Goal: Information Seeking & Learning: Learn about a topic

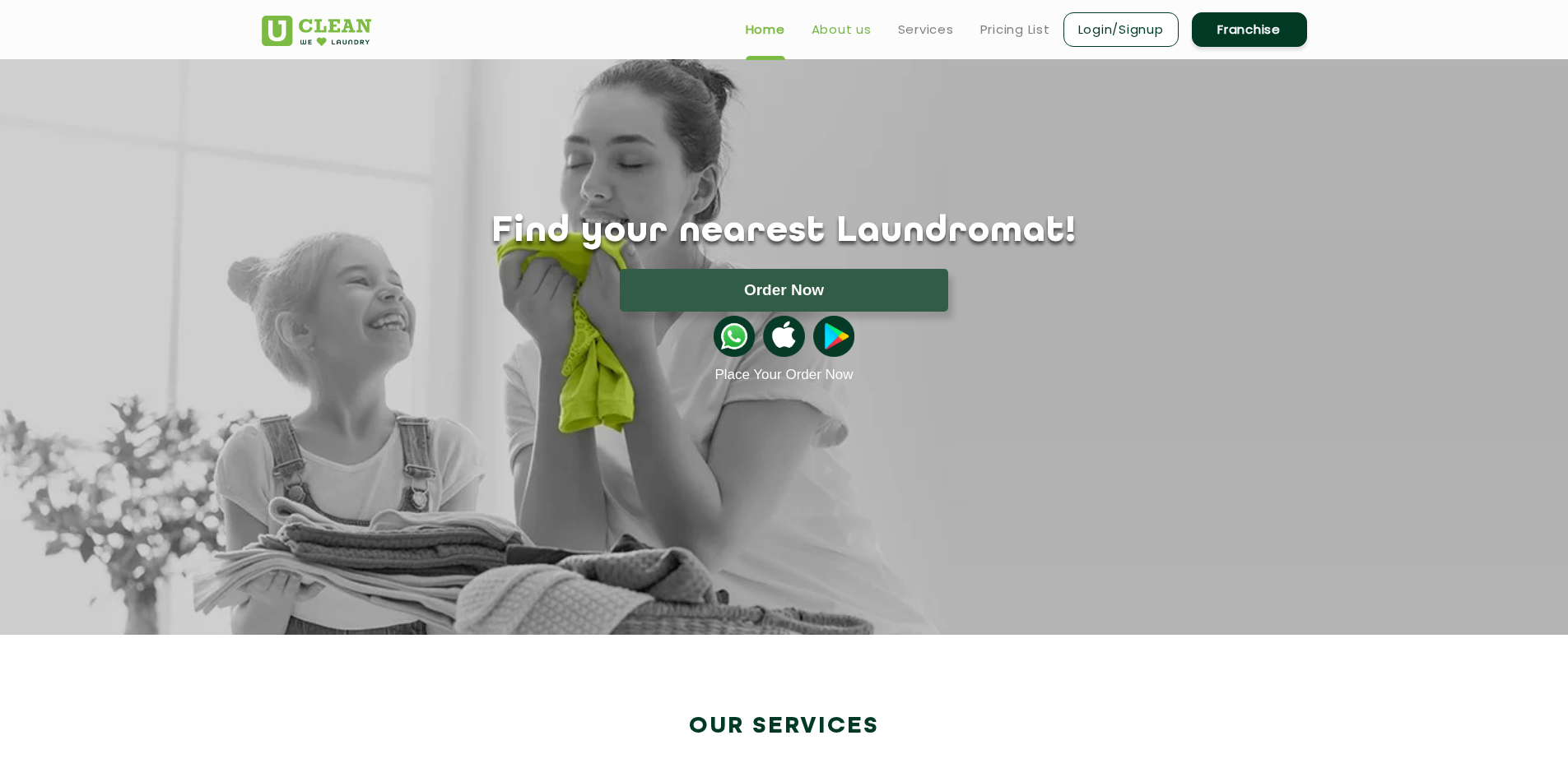
click at [846, 34] on link "About us" at bounding box center [841, 29] width 60 height 20
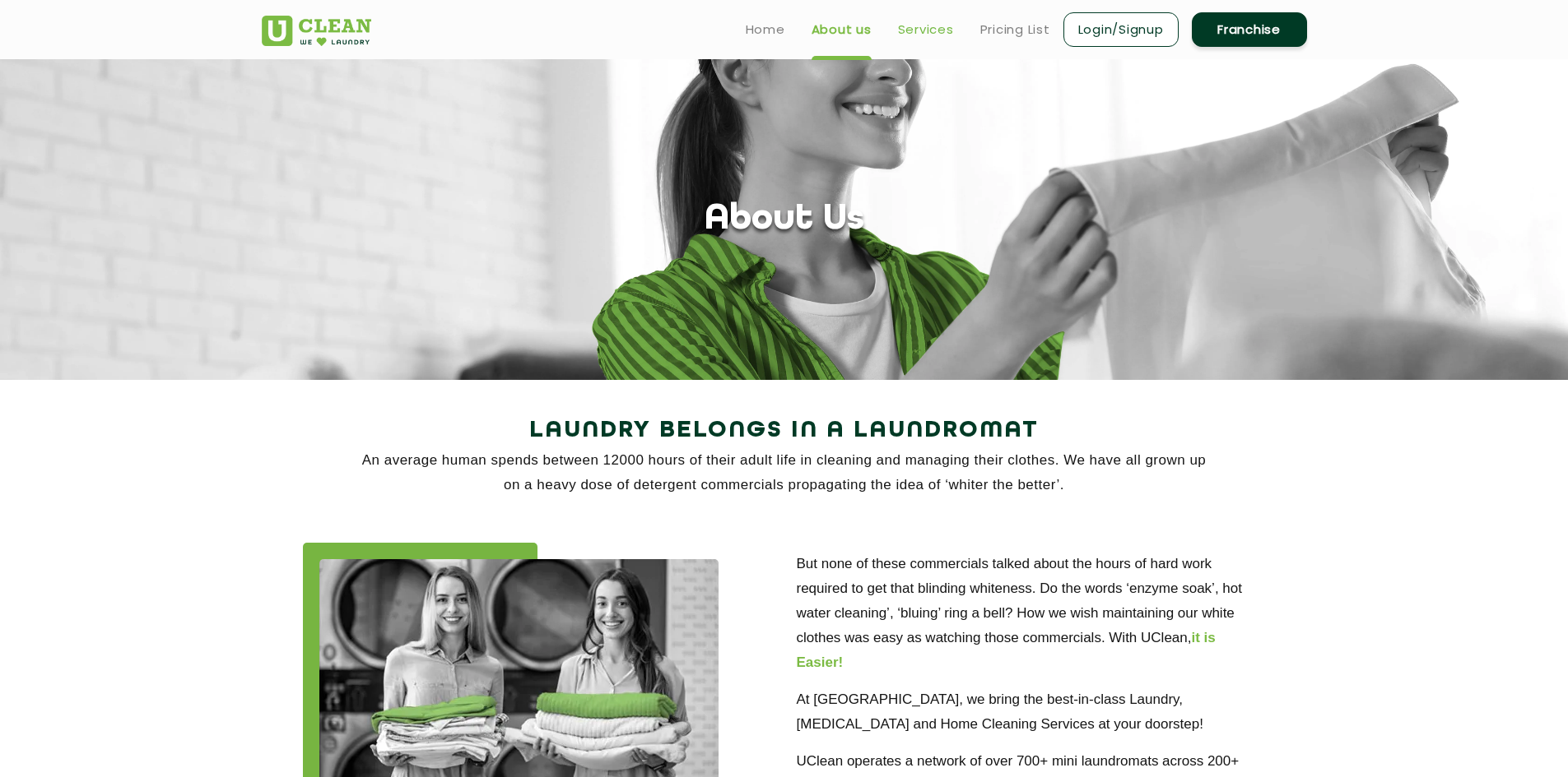
click at [923, 33] on link "Services" at bounding box center [926, 29] width 56 height 20
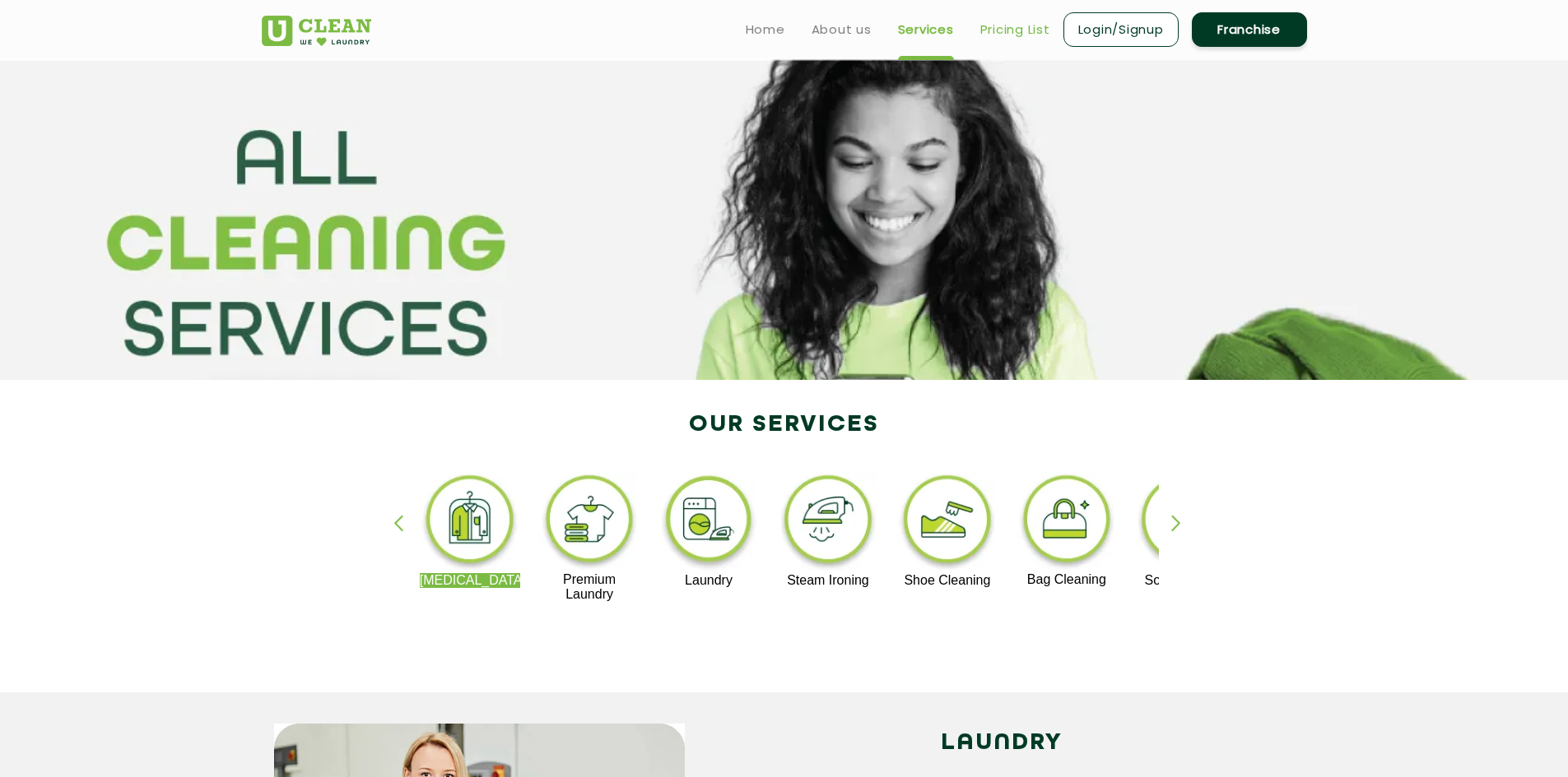
click at [1008, 23] on link "Pricing List" at bounding box center [1015, 29] width 70 height 20
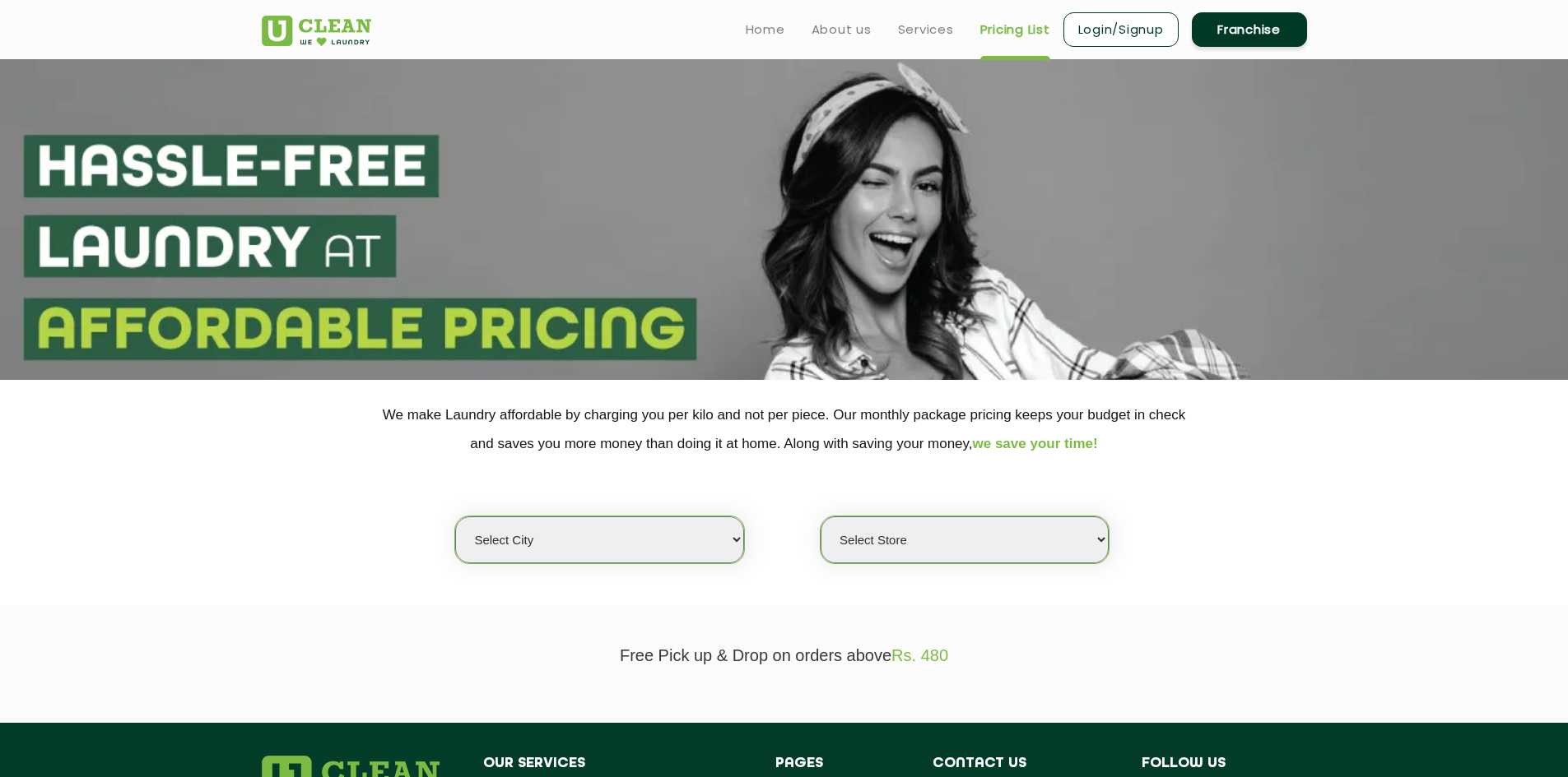
click at [724, 537] on select "Select city [GEOGRAPHIC_DATA] [GEOGRAPHIC_DATA] [GEOGRAPHIC_DATA] [GEOGRAPHIC_D…" at bounding box center [599, 540] width 288 height 47
select select "2"
click at [455, 517] on select "Select city [GEOGRAPHIC_DATA] [GEOGRAPHIC_DATA] [GEOGRAPHIC_DATA] [GEOGRAPHIC_D…" at bounding box center [599, 540] width 288 height 47
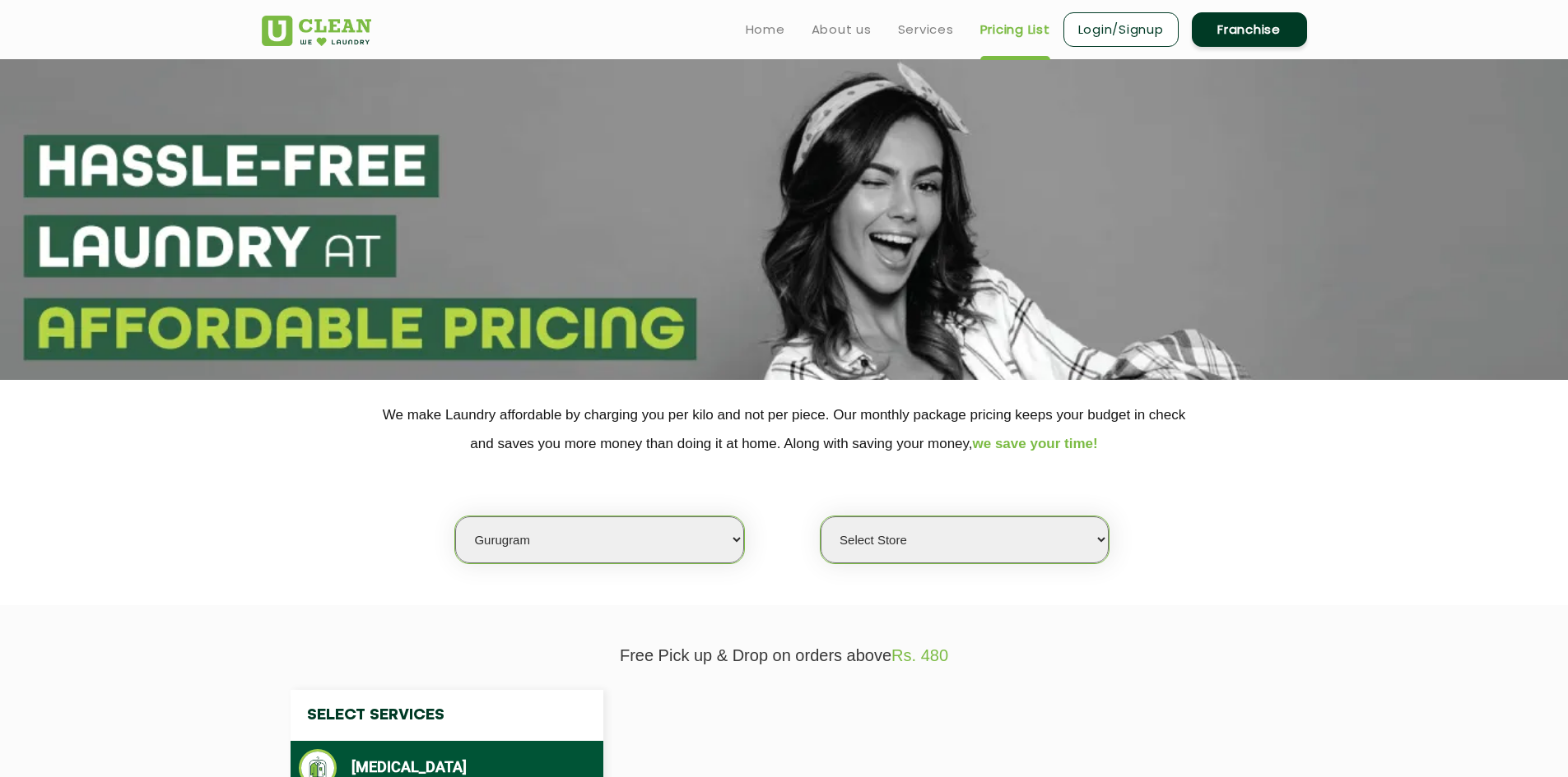
select select "0"
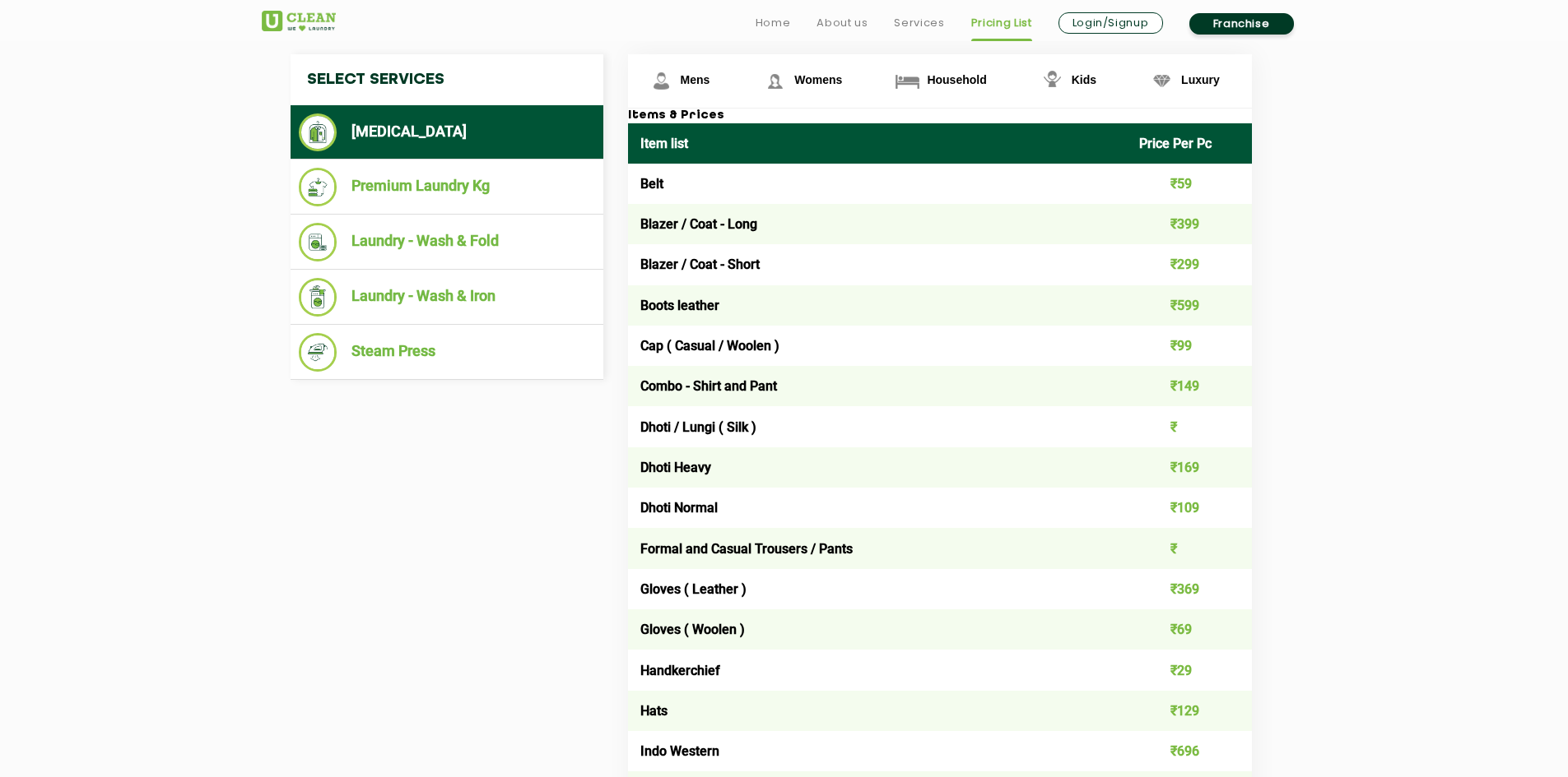
scroll to position [645, 0]
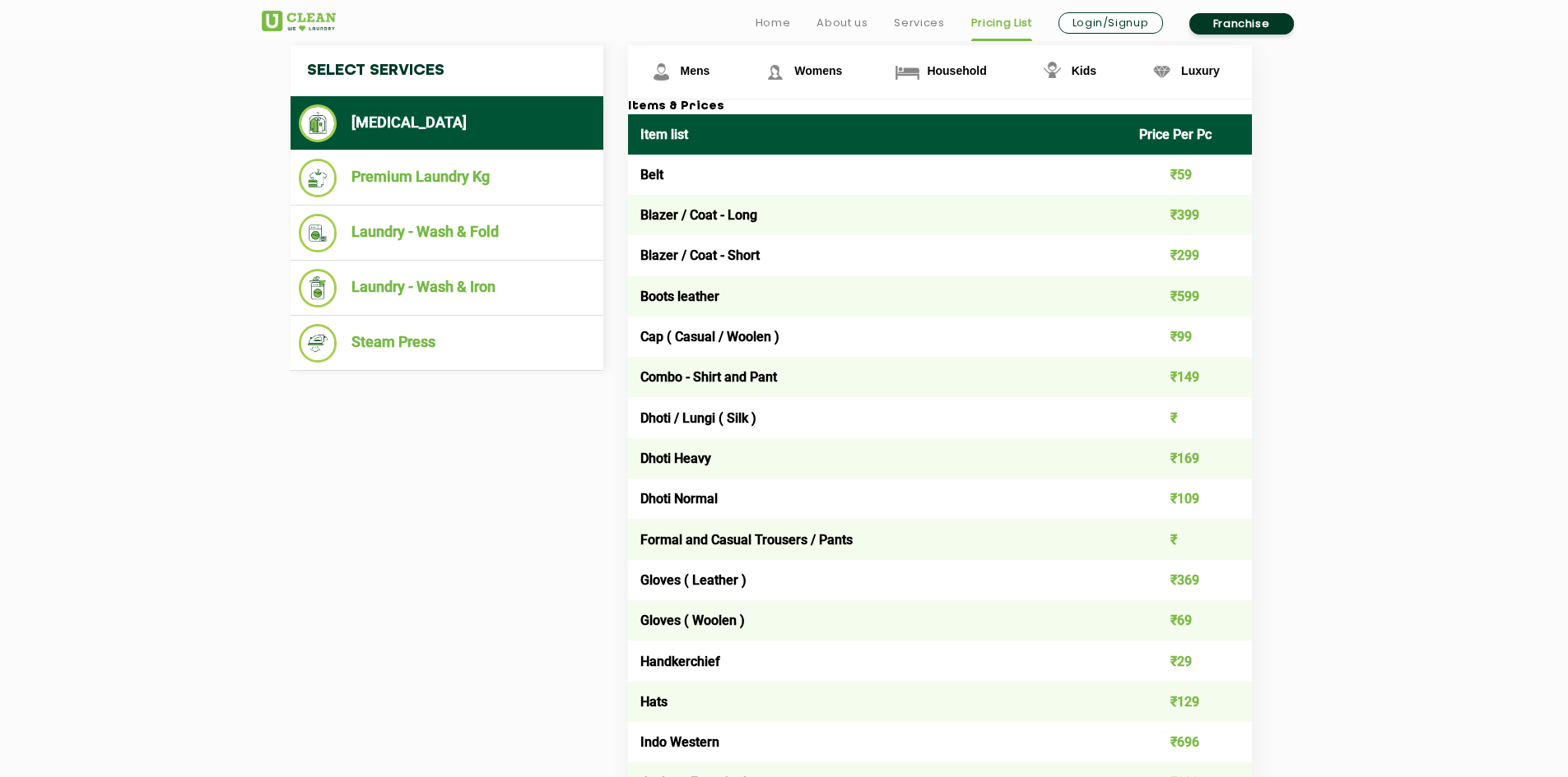
select select "114"
select select "0"
select select "98"
select select "0"
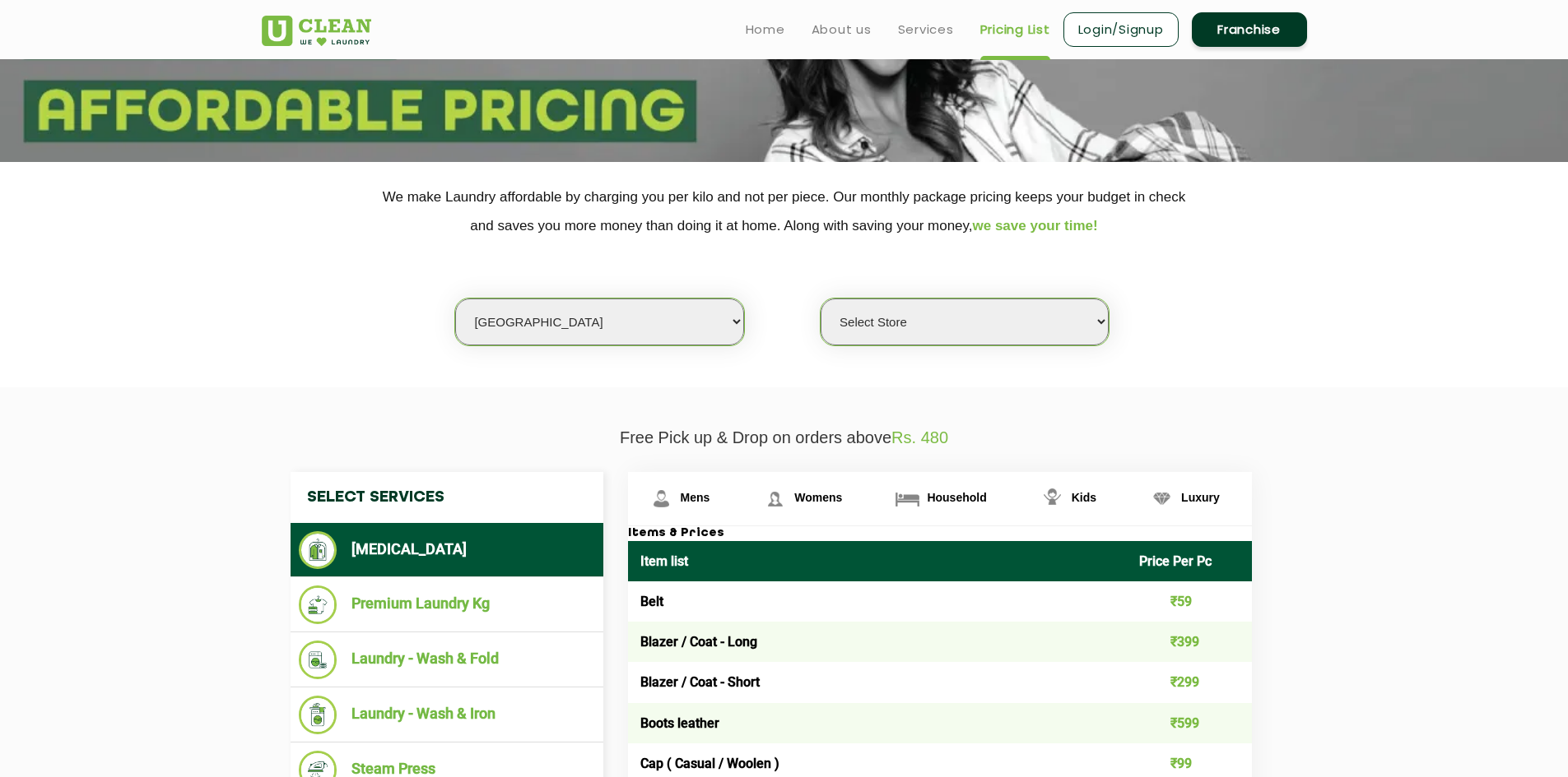
scroll to position [217, 0]
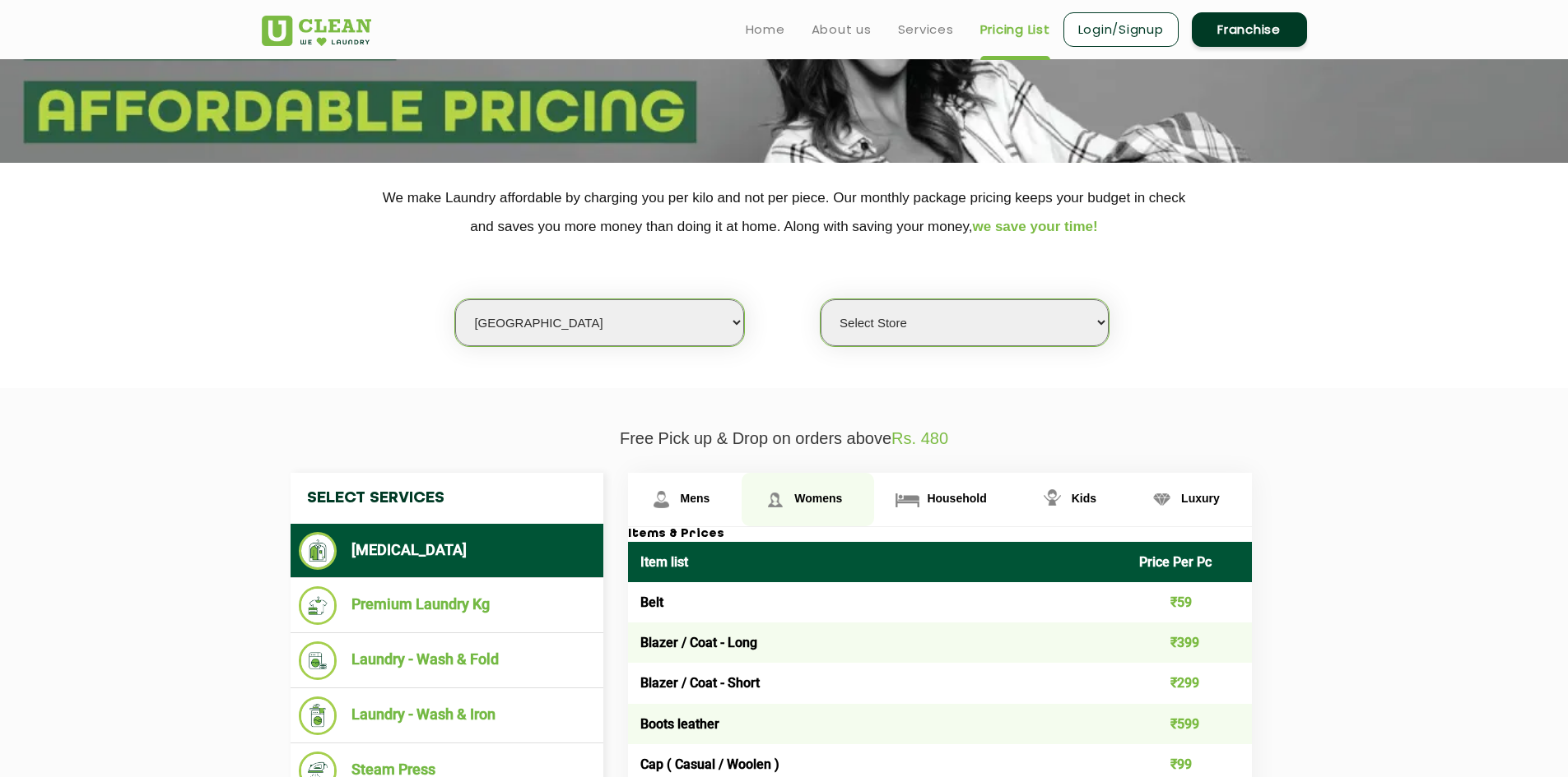
click at [823, 494] on span "Womens" at bounding box center [818, 499] width 48 height 13
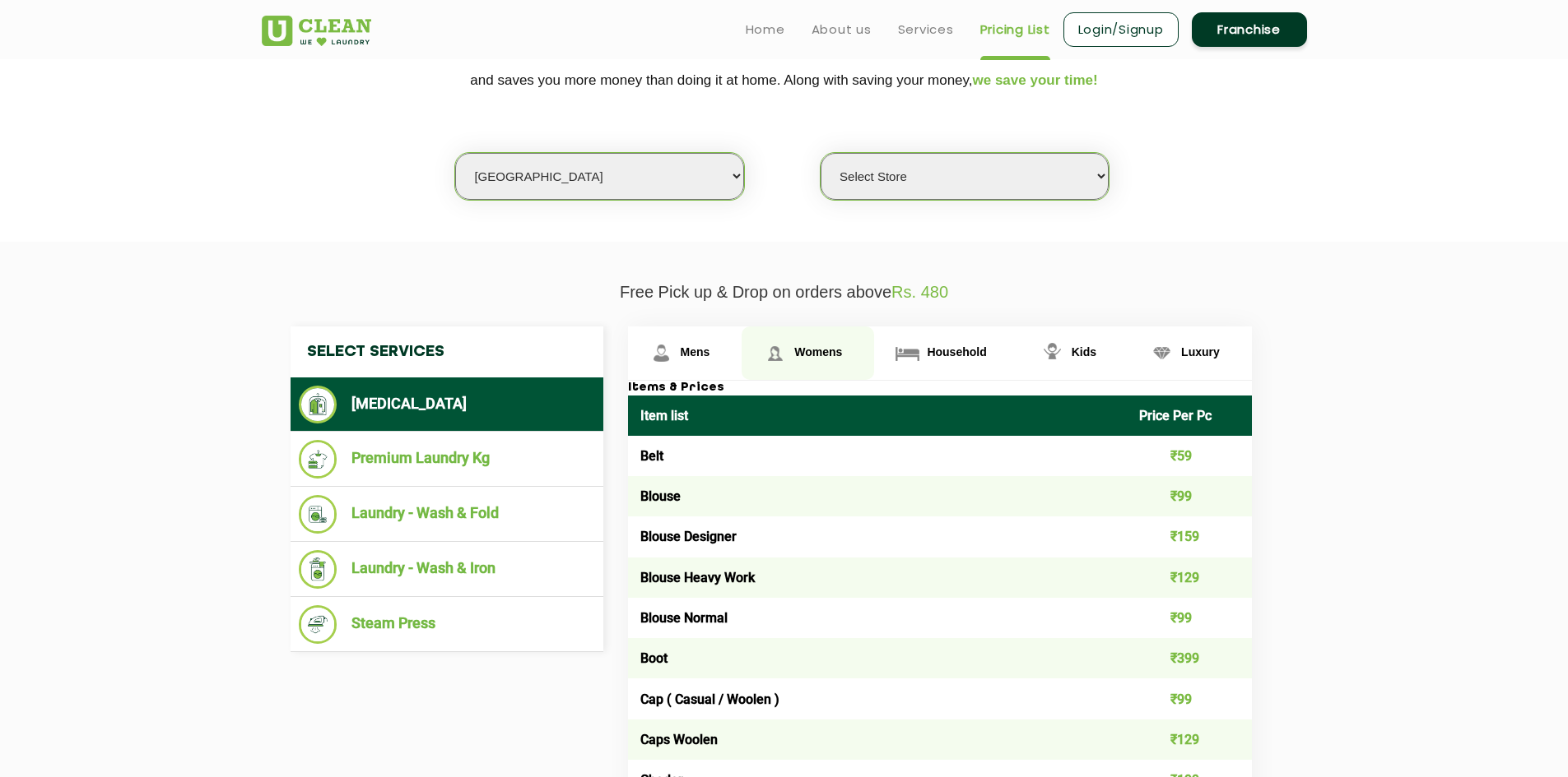
scroll to position [349, 0]
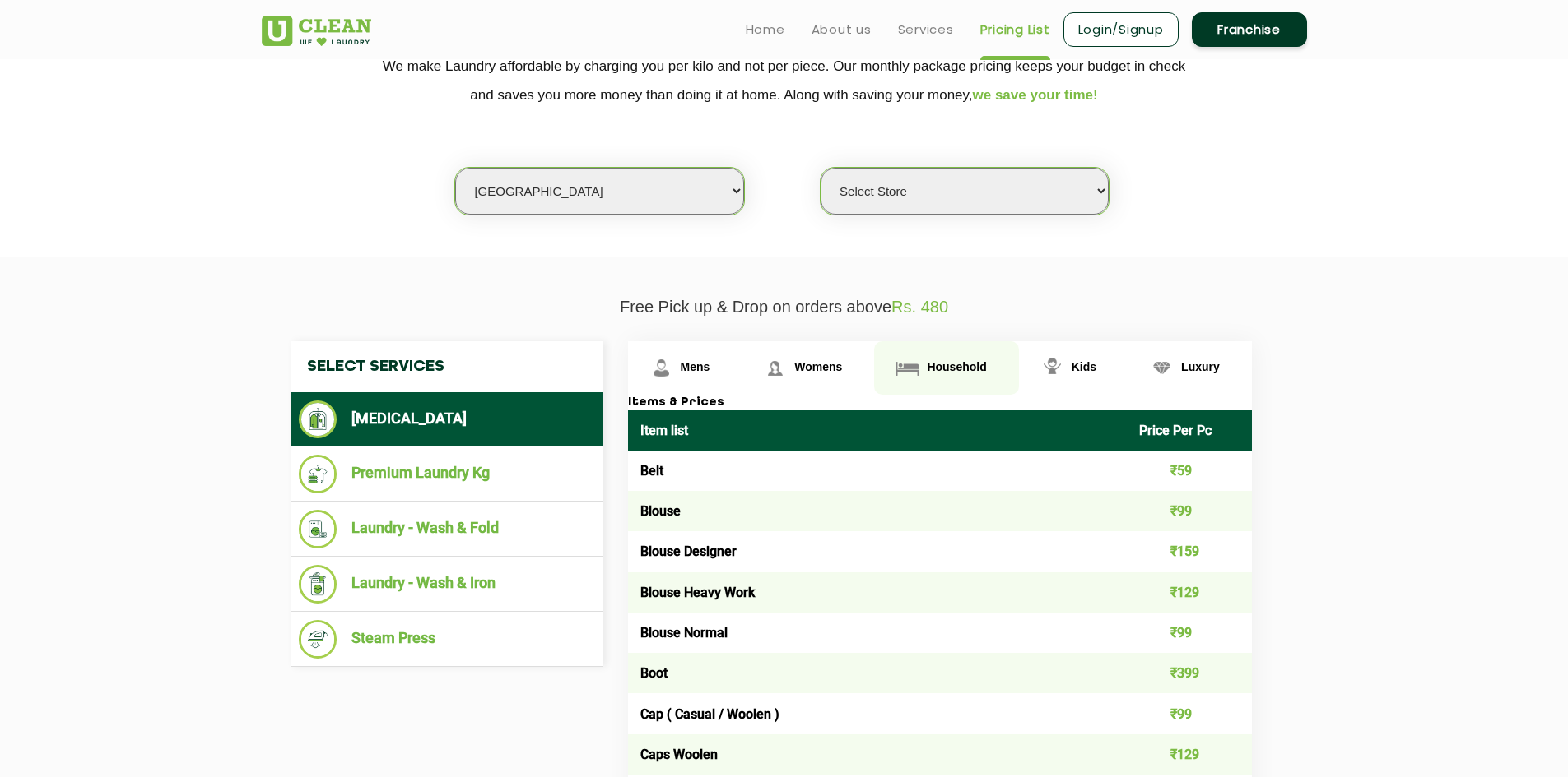
click at [950, 363] on span "Household" at bounding box center [956, 367] width 59 height 13
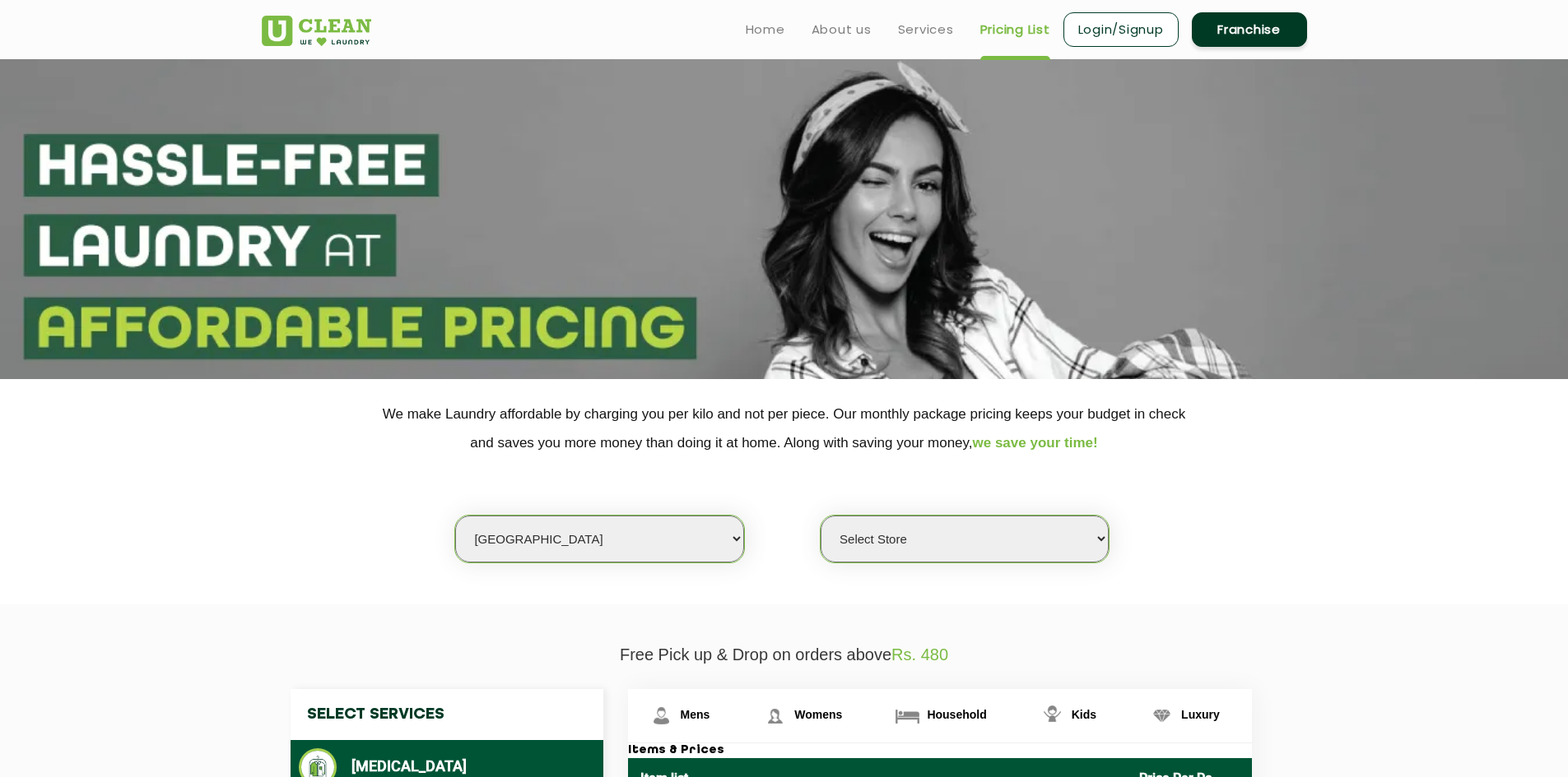
scroll to position [0, 0]
click at [1072, 710] on span "Kids" at bounding box center [1084, 716] width 24 height 13
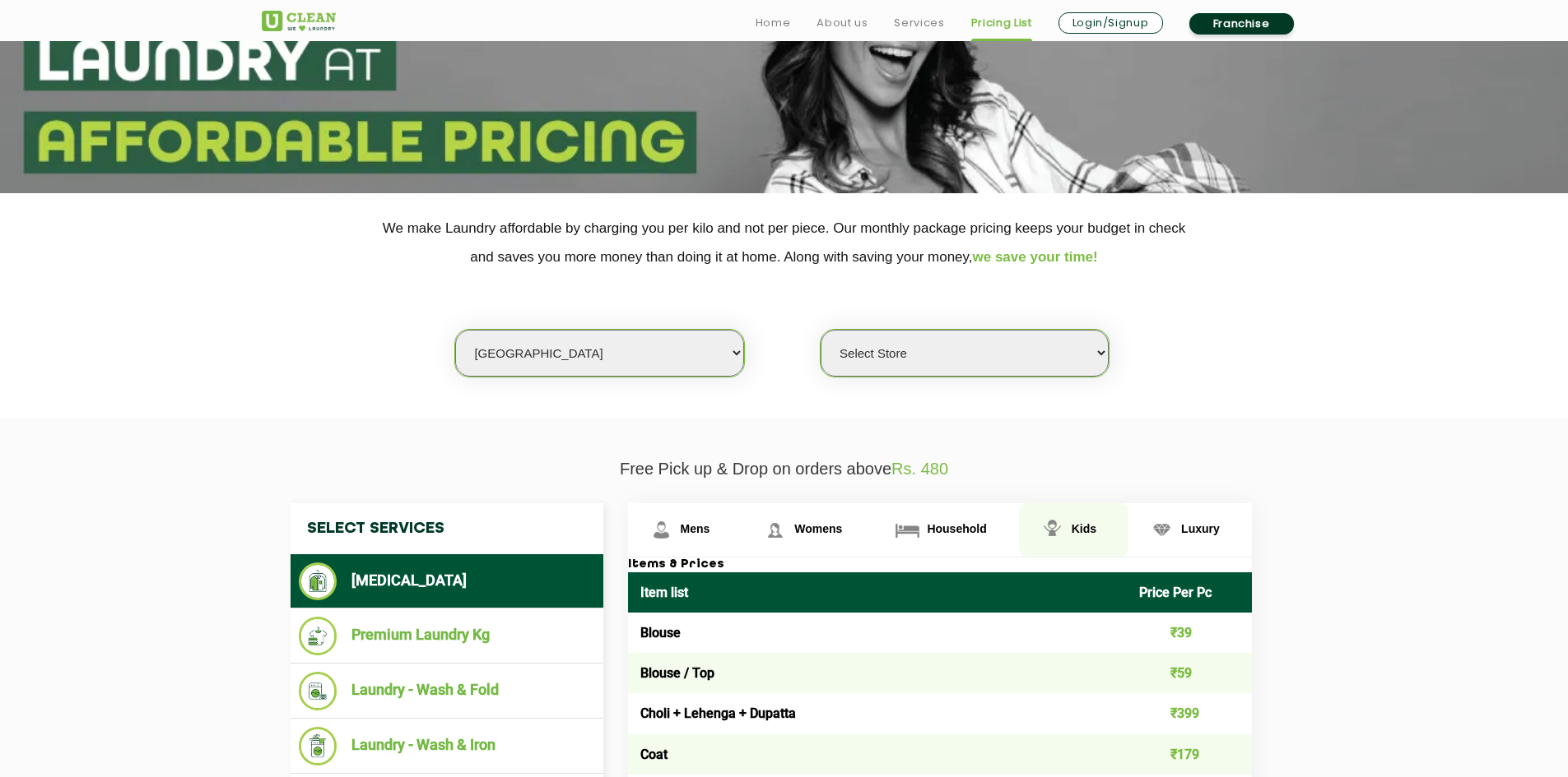
scroll to position [197, 0]
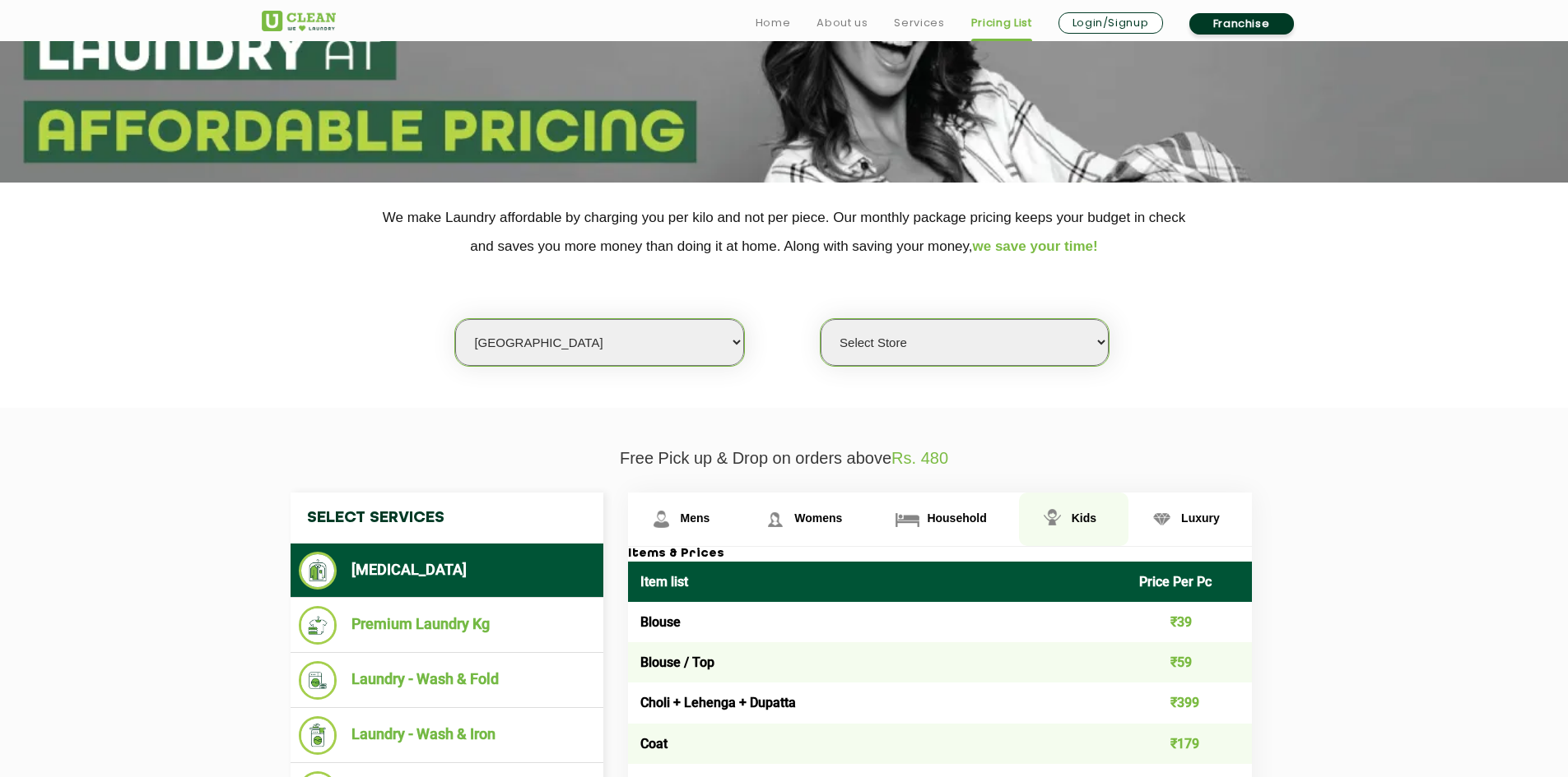
click at [1084, 515] on span "Kids" at bounding box center [1084, 519] width 24 height 13
click at [1090, 521] on span "Kids" at bounding box center [1084, 519] width 24 height 13
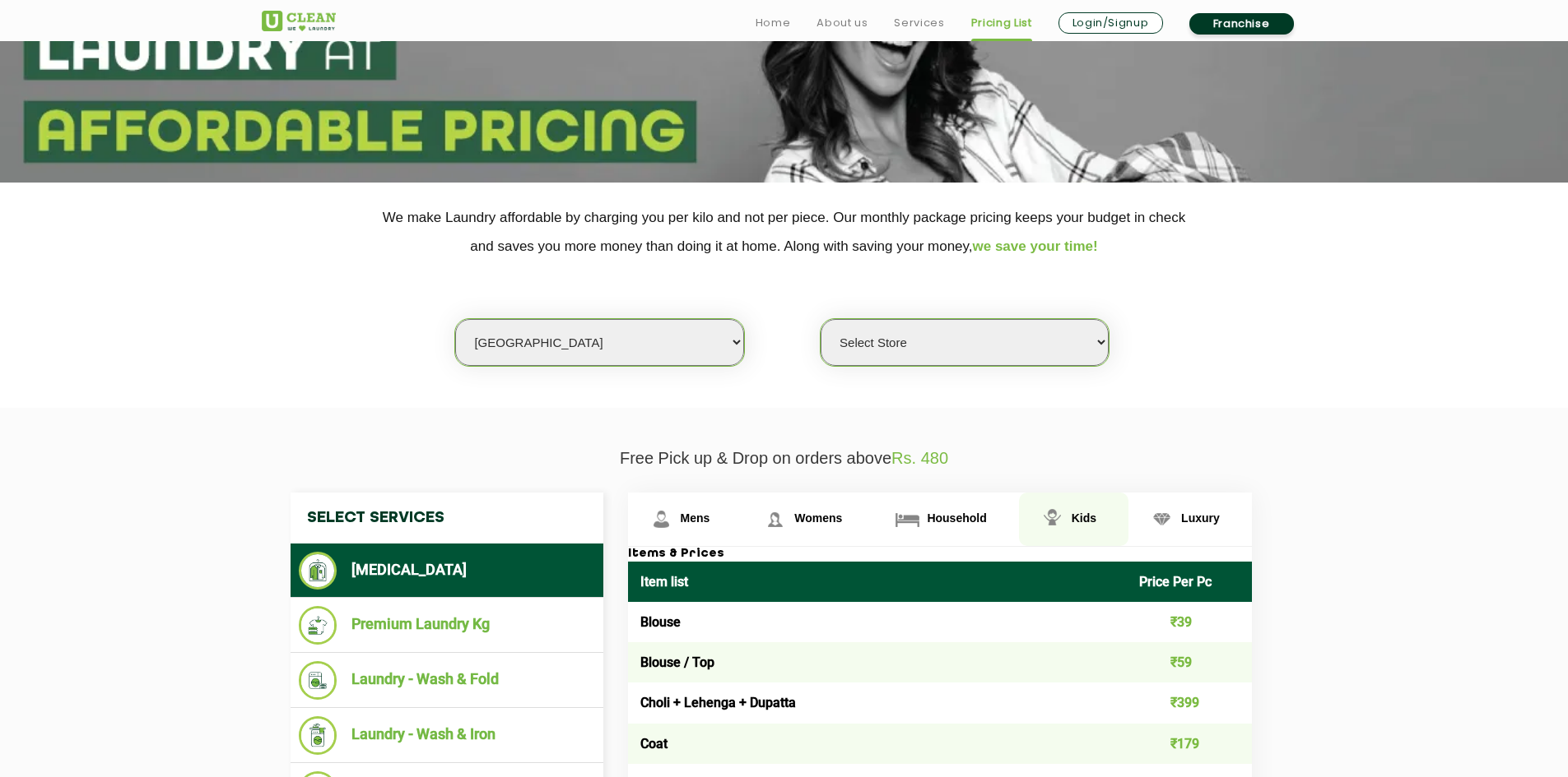
click at [1072, 517] on span "Kids" at bounding box center [1084, 519] width 24 height 13
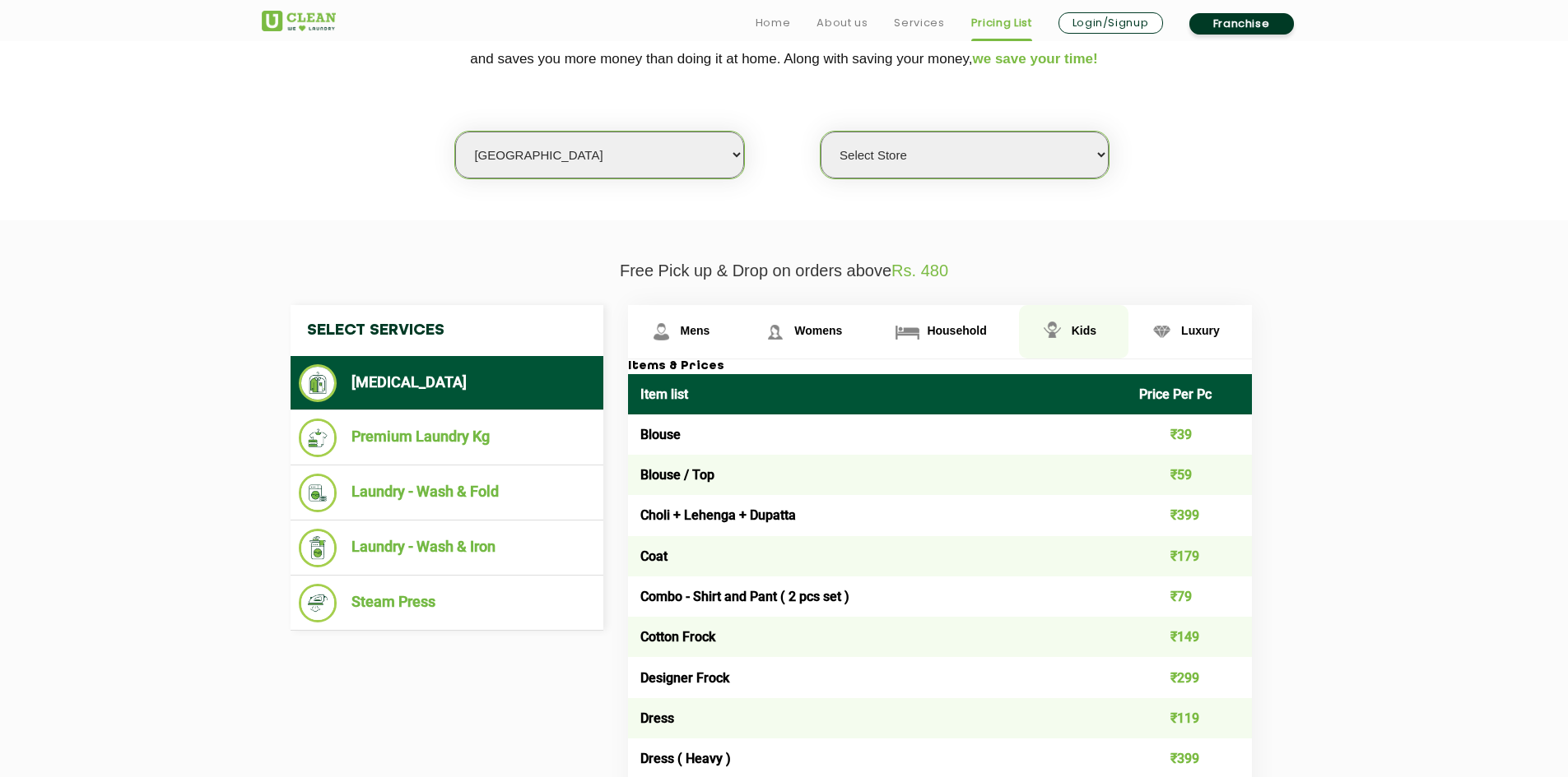
scroll to position [395, 0]
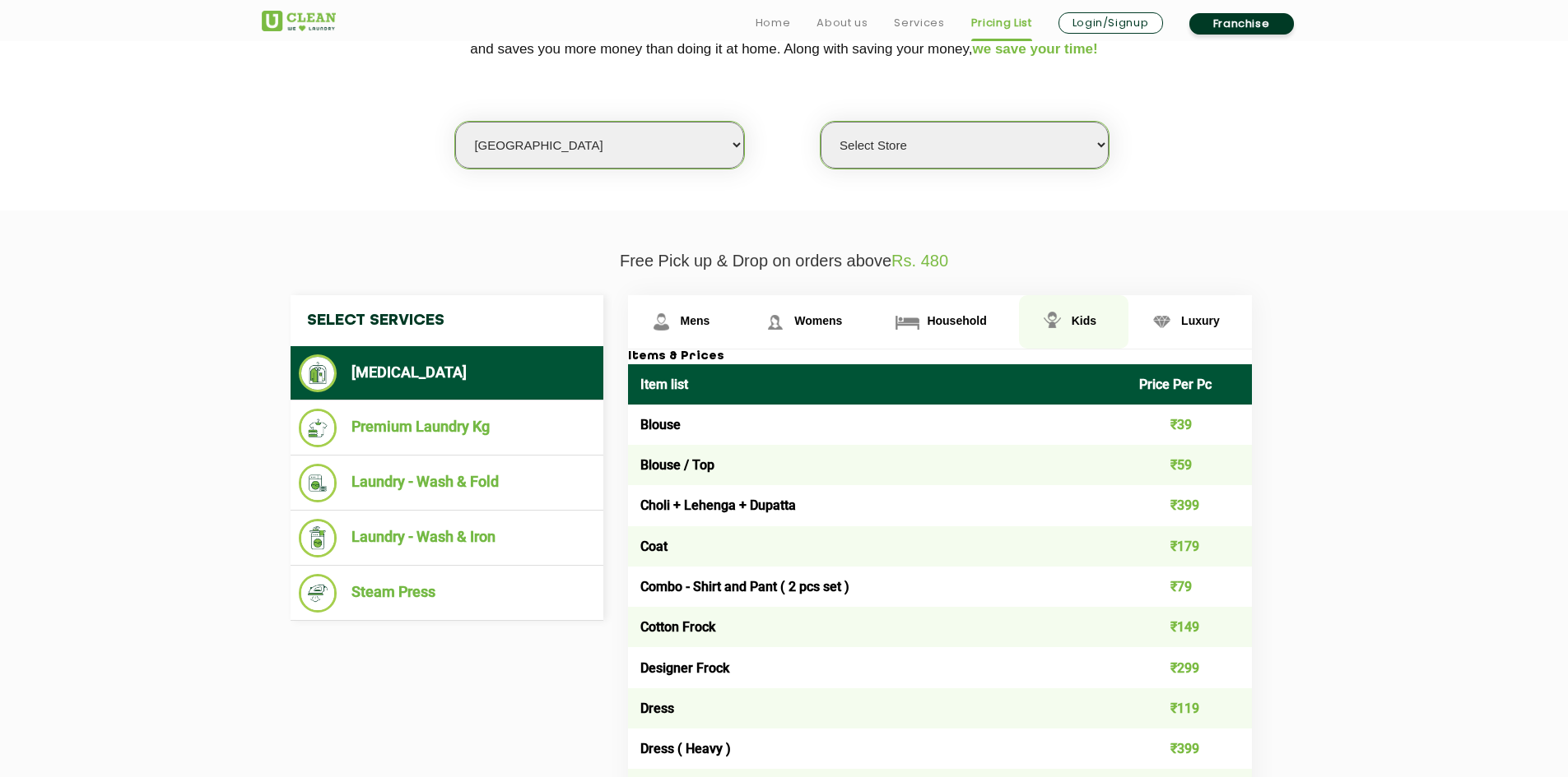
click at [1090, 321] on span "Kids" at bounding box center [1084, 320] width 24 height 13
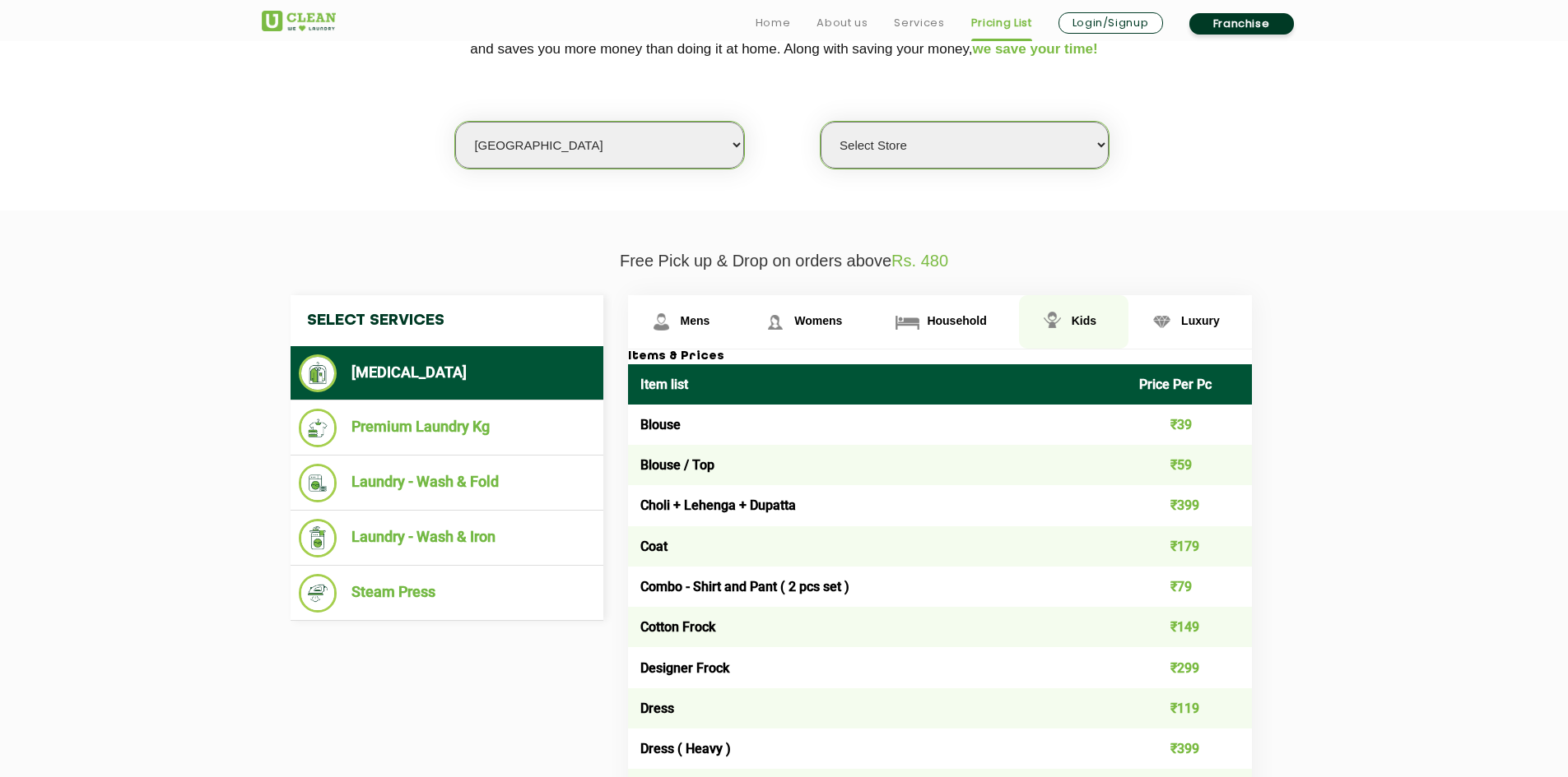
click at [1090, 321] on span "Kids" at bounding box center [1084, 320] width 24 height 13
click at [817, 317] on span "Womens" at bounding box center [818, 320] width 48 height 13
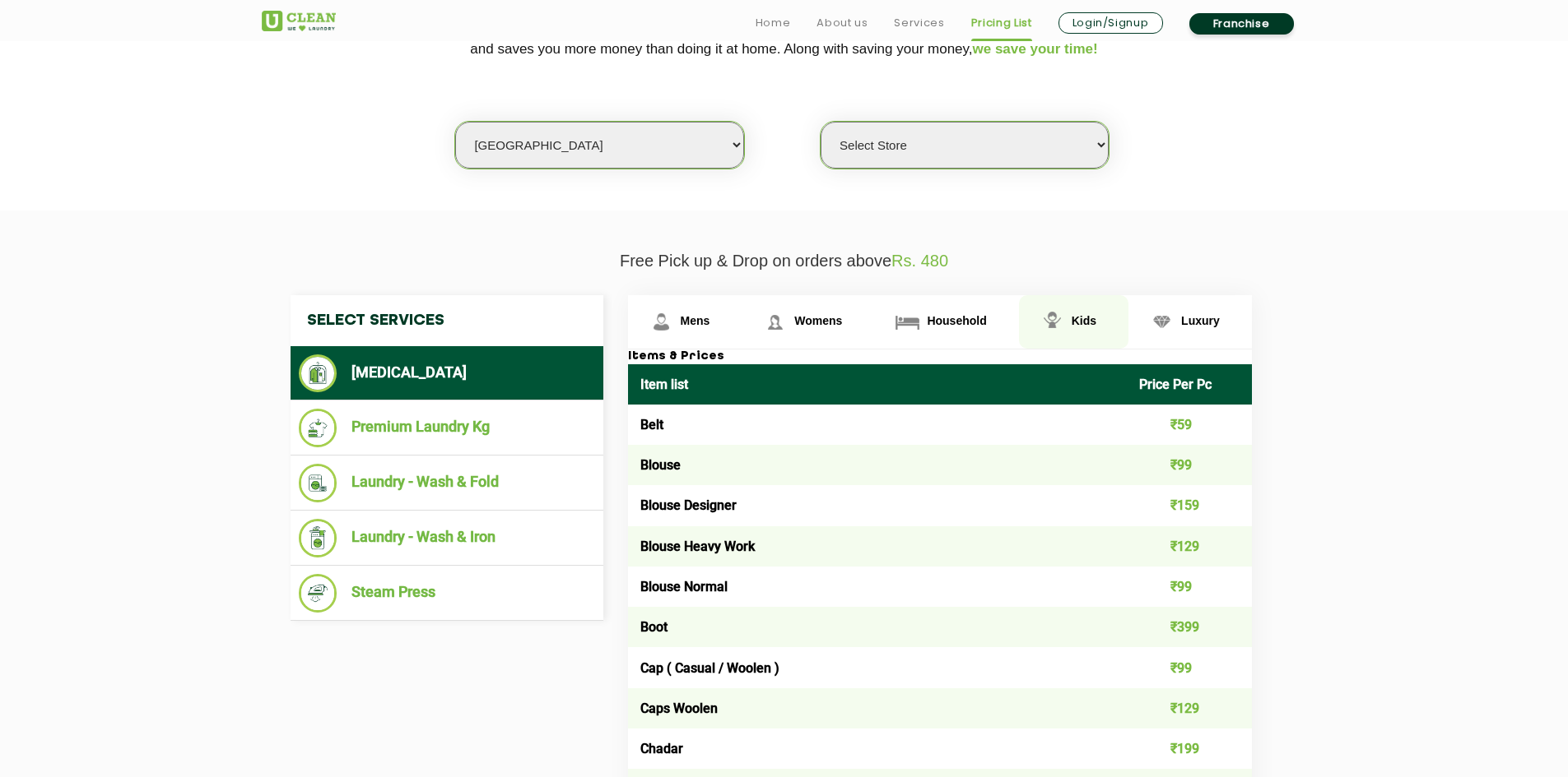
click at [1085, 317] on span "Kids" at bounding box center [1084, 320] width 24 height 13
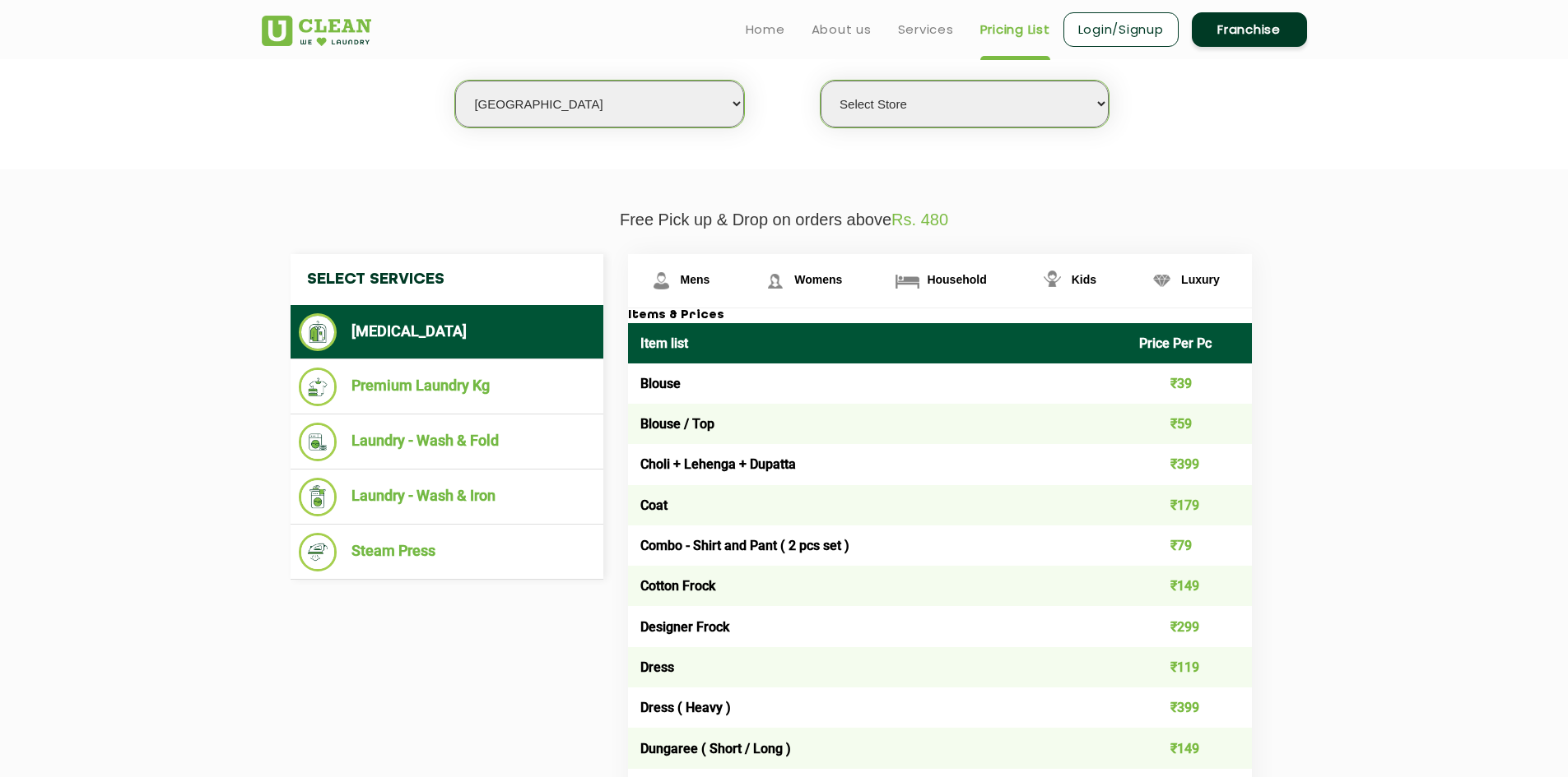
scroll to position [422, 0]
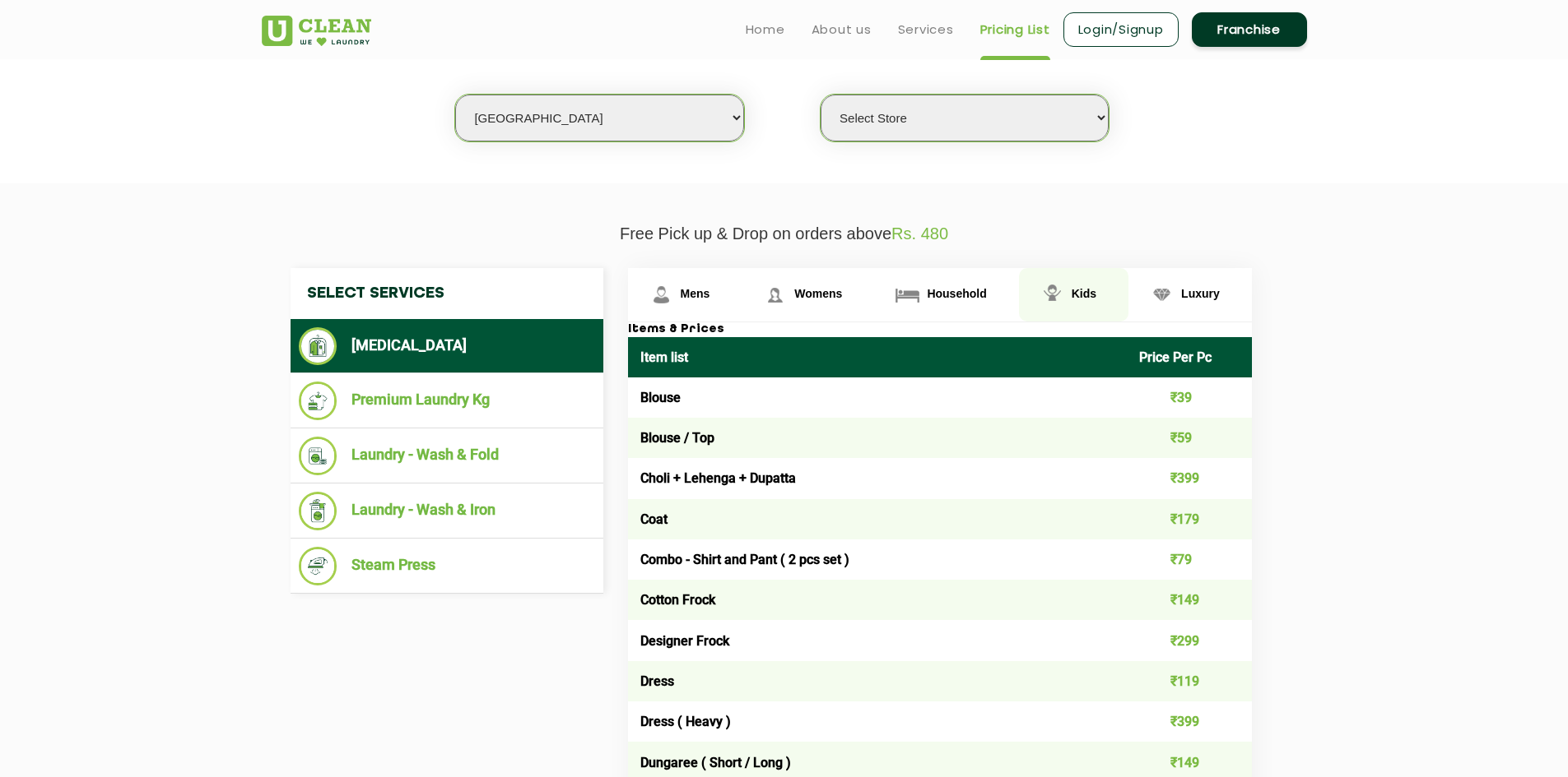
click at [1081, 287] on span "Kids" at bounding box center [1084, 294] width 24 height 13
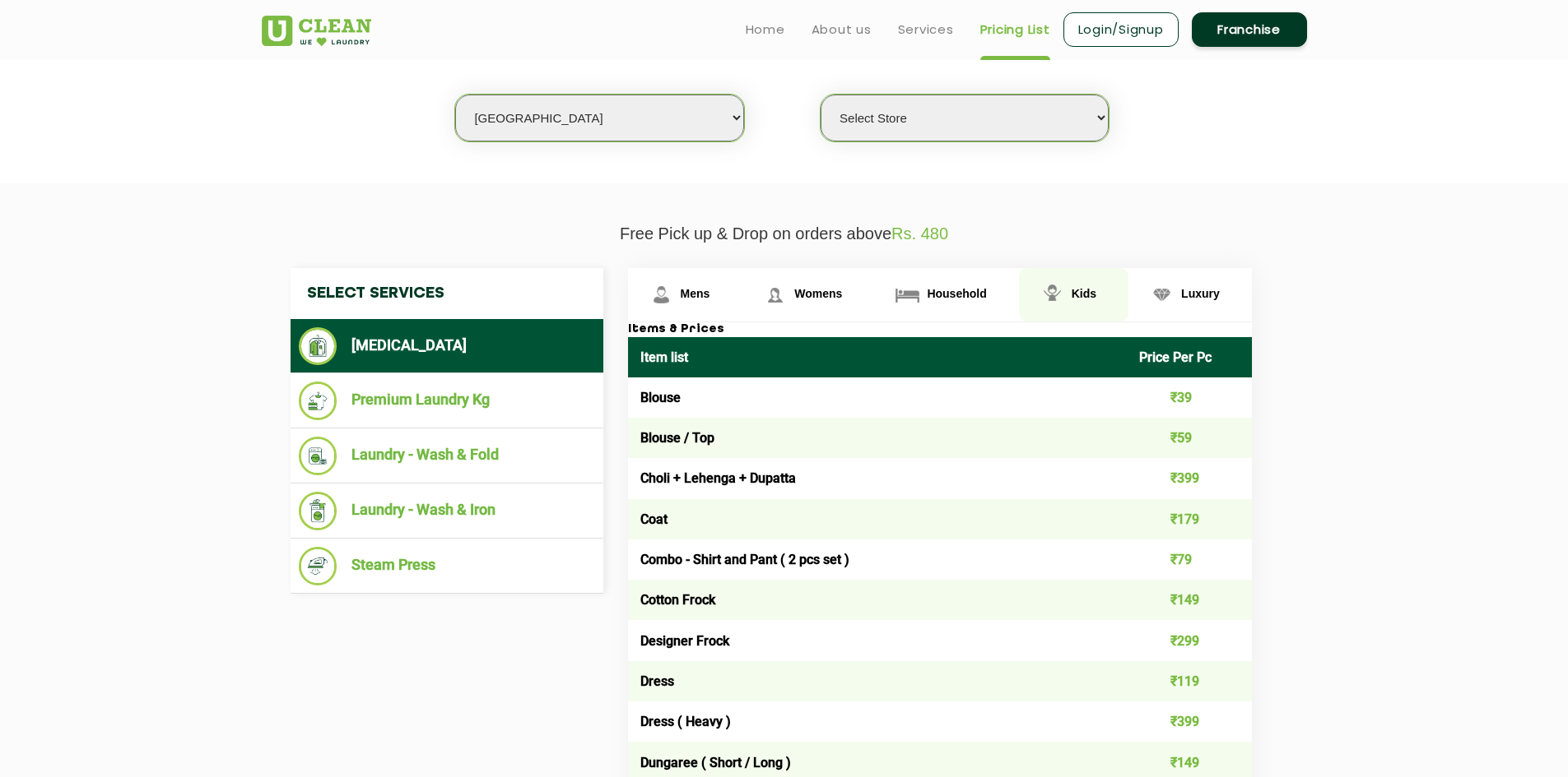
click at [1081, 287] on span "Kids" at bounding box center [1084, 294] width 24 height 13
click at [814, 288] on span "Womens" at bounding box center [818, 294] width 48 height 13
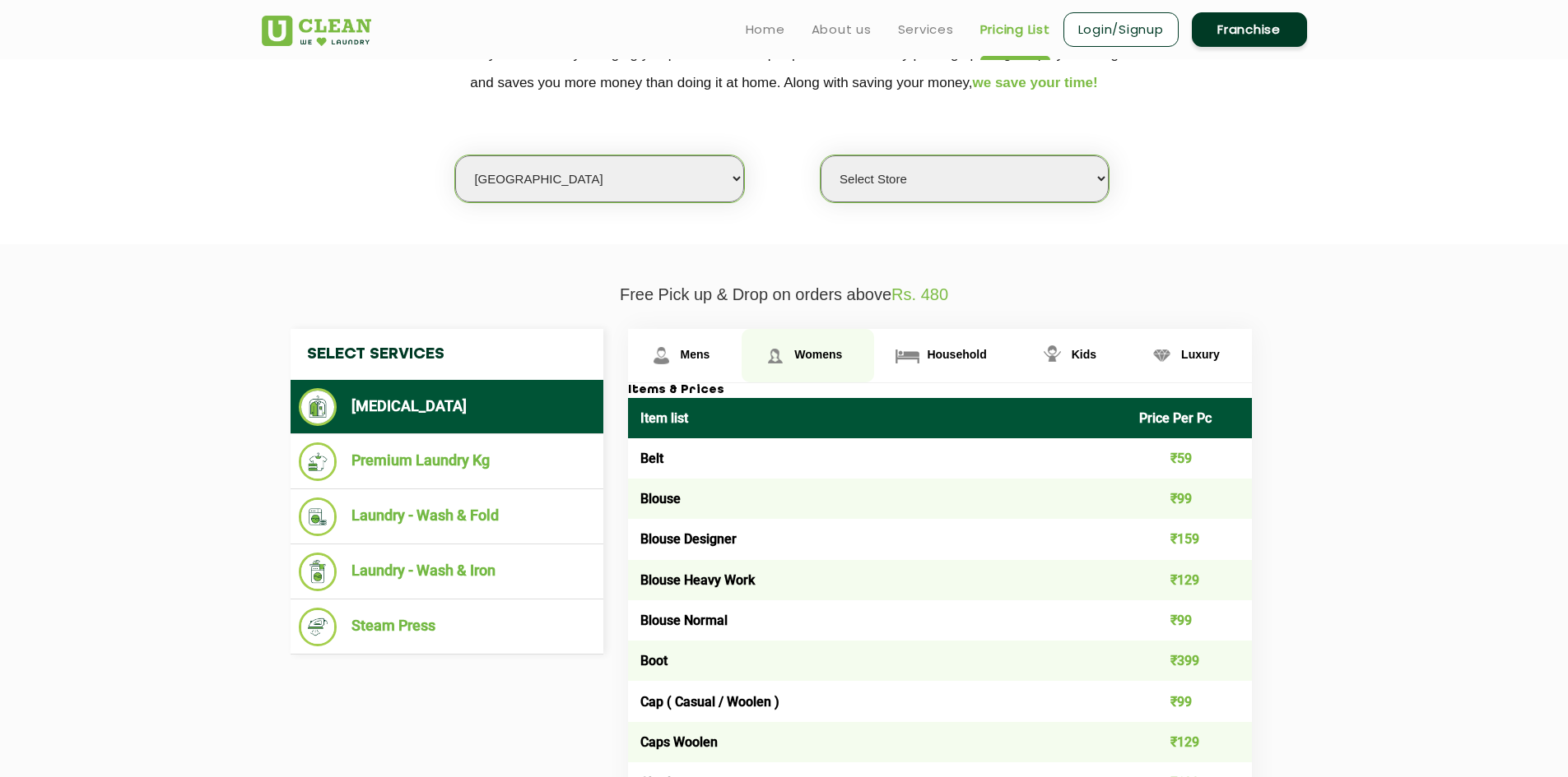
scroll to position [257, 0]
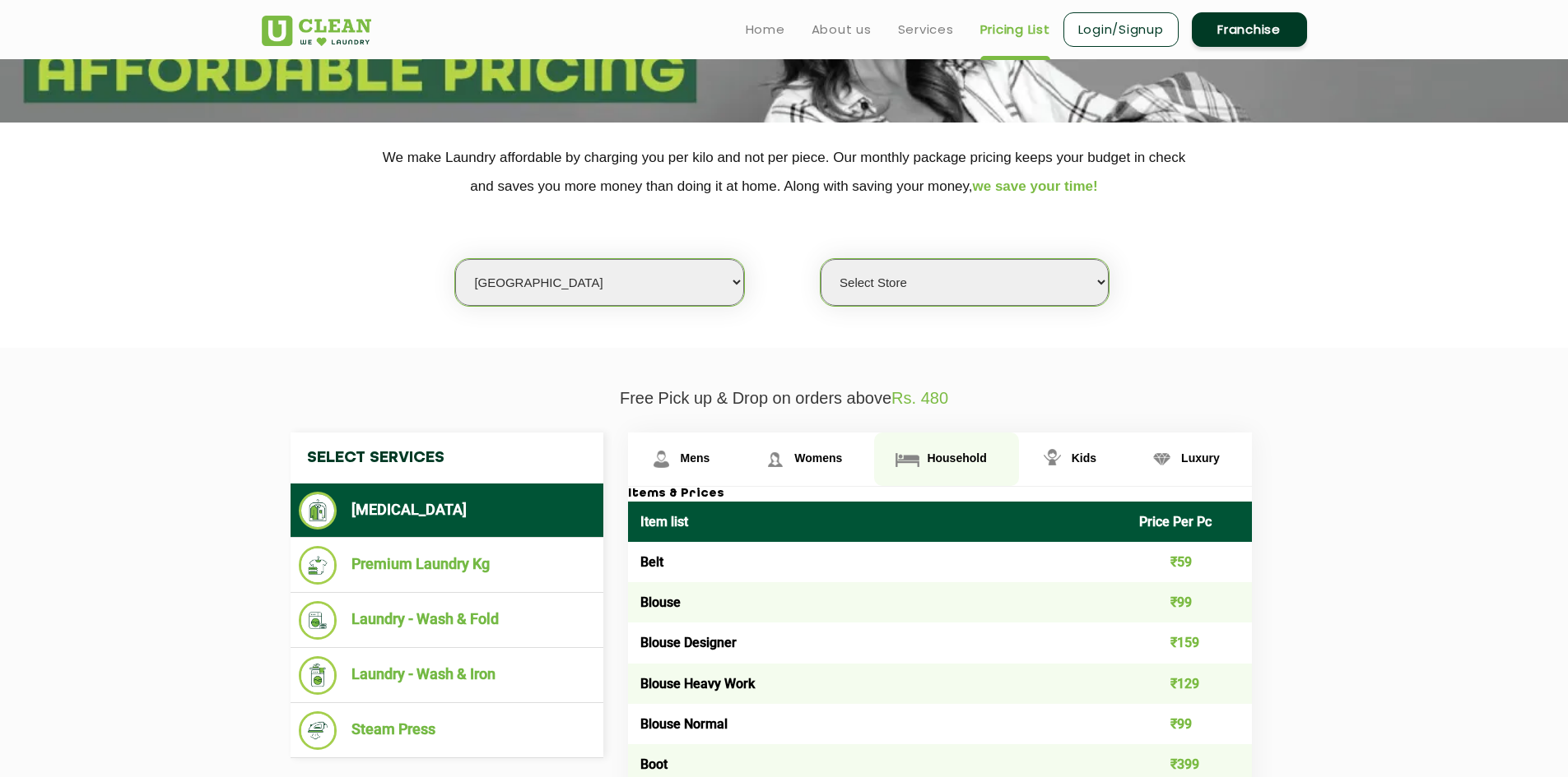
click at [955, 448] on link "Household" at bounding box center [946, 459] width 144 height 54
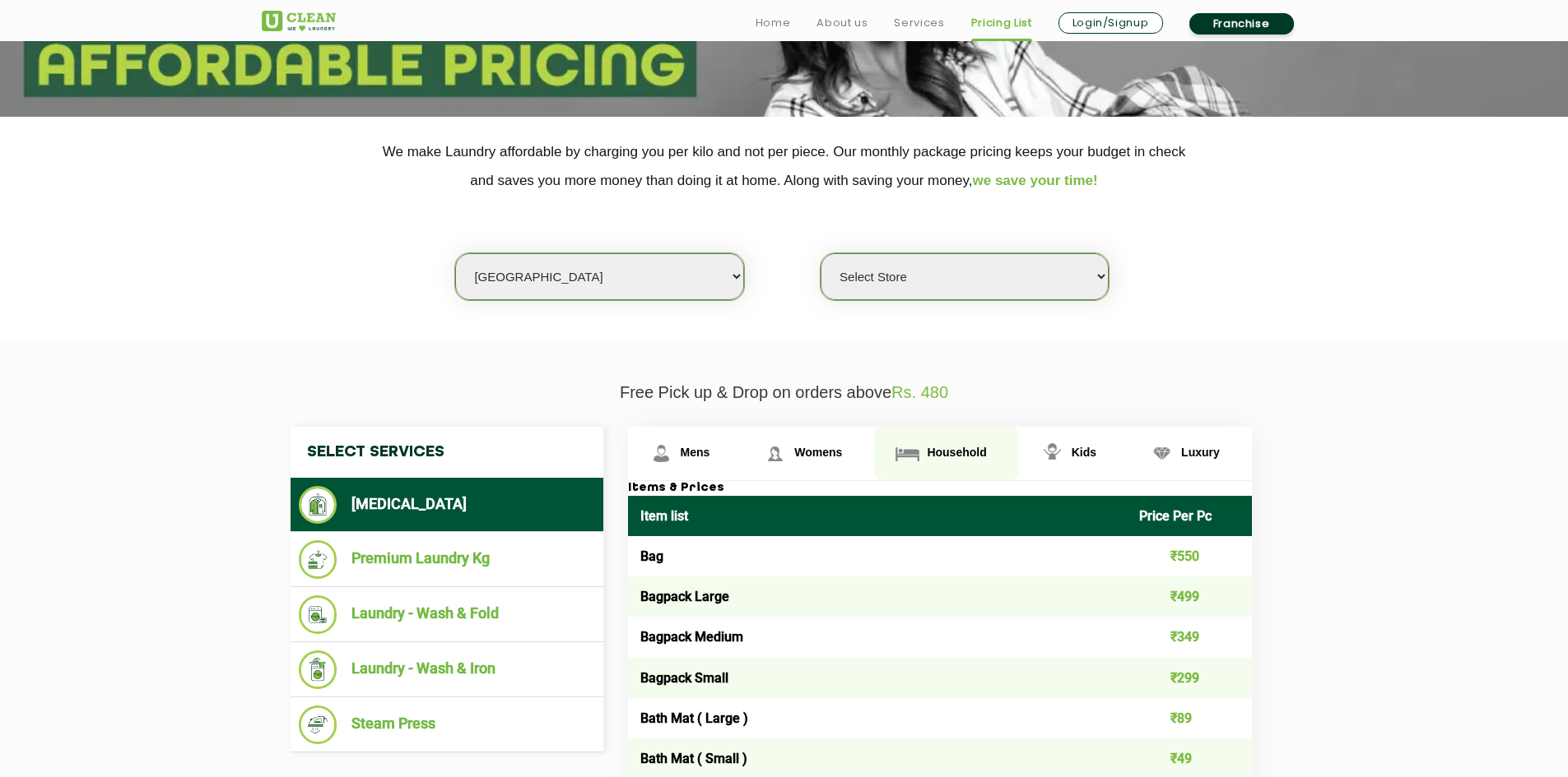
scroll to position [296, 0]
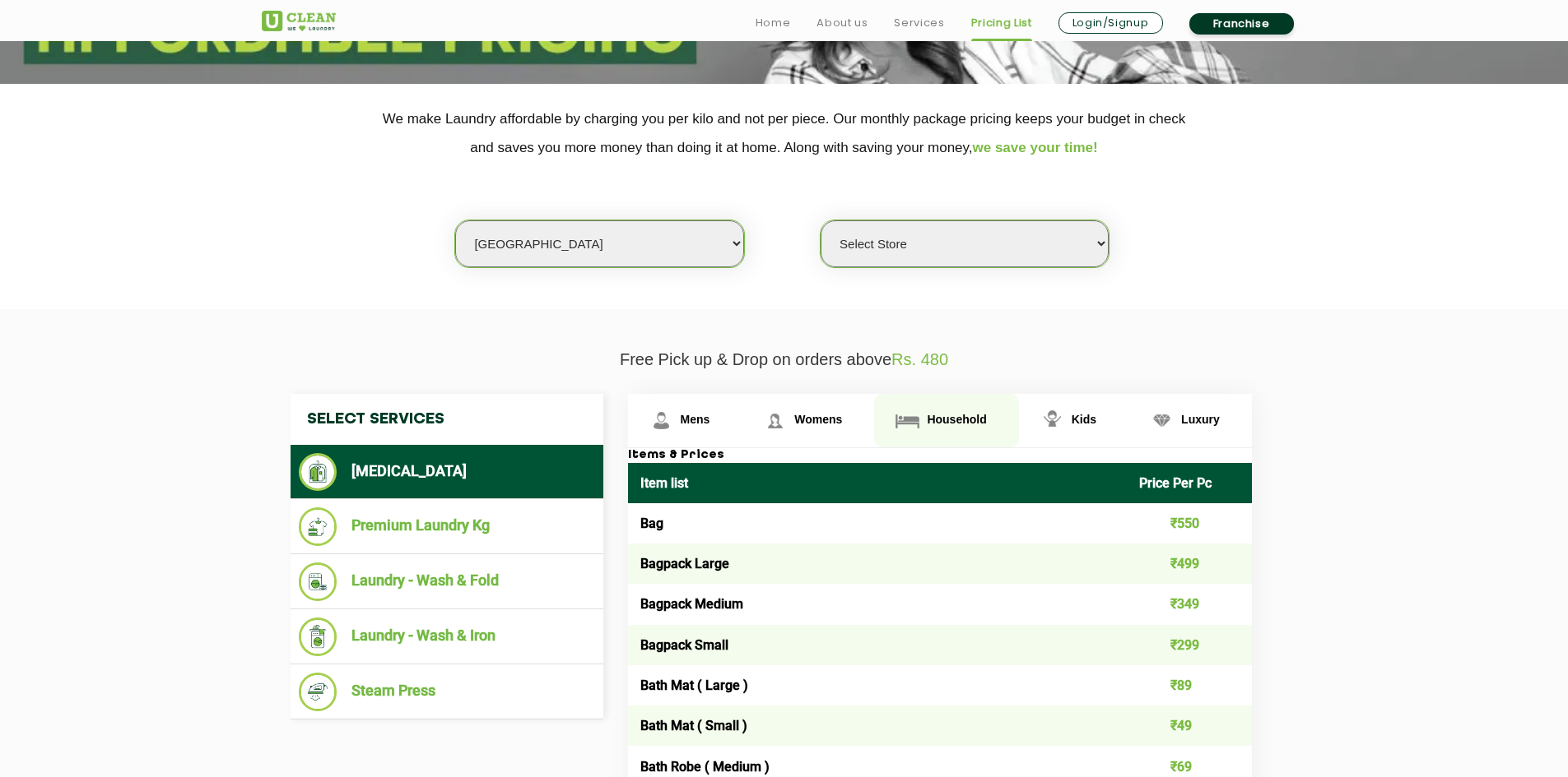
click at [948, 414] on span "Household" at bounding box center [956, 420] width 59 height 13
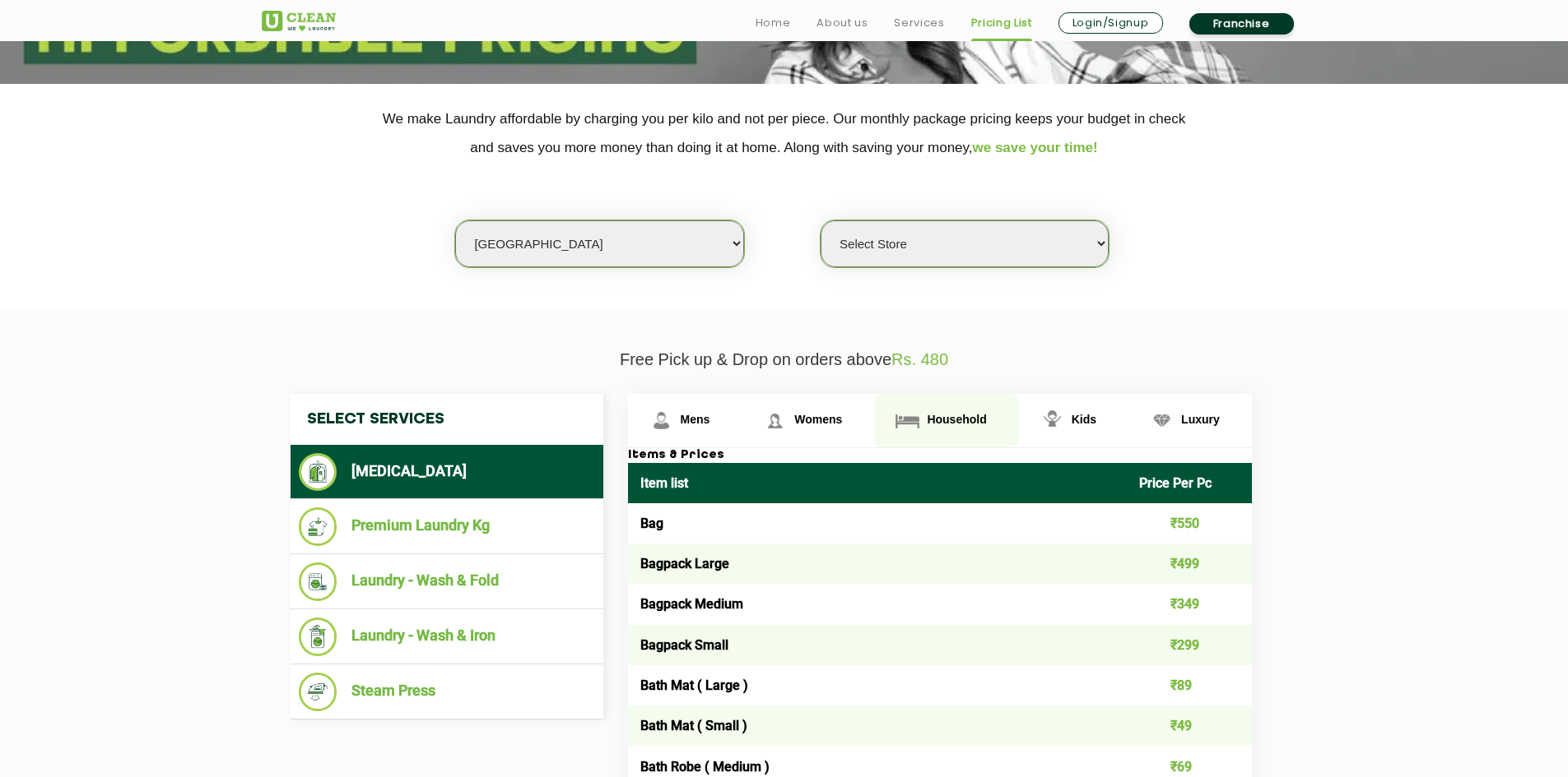
click at [948, 414] on span "Household" at bounding box center [956, 420] width 59 height 13
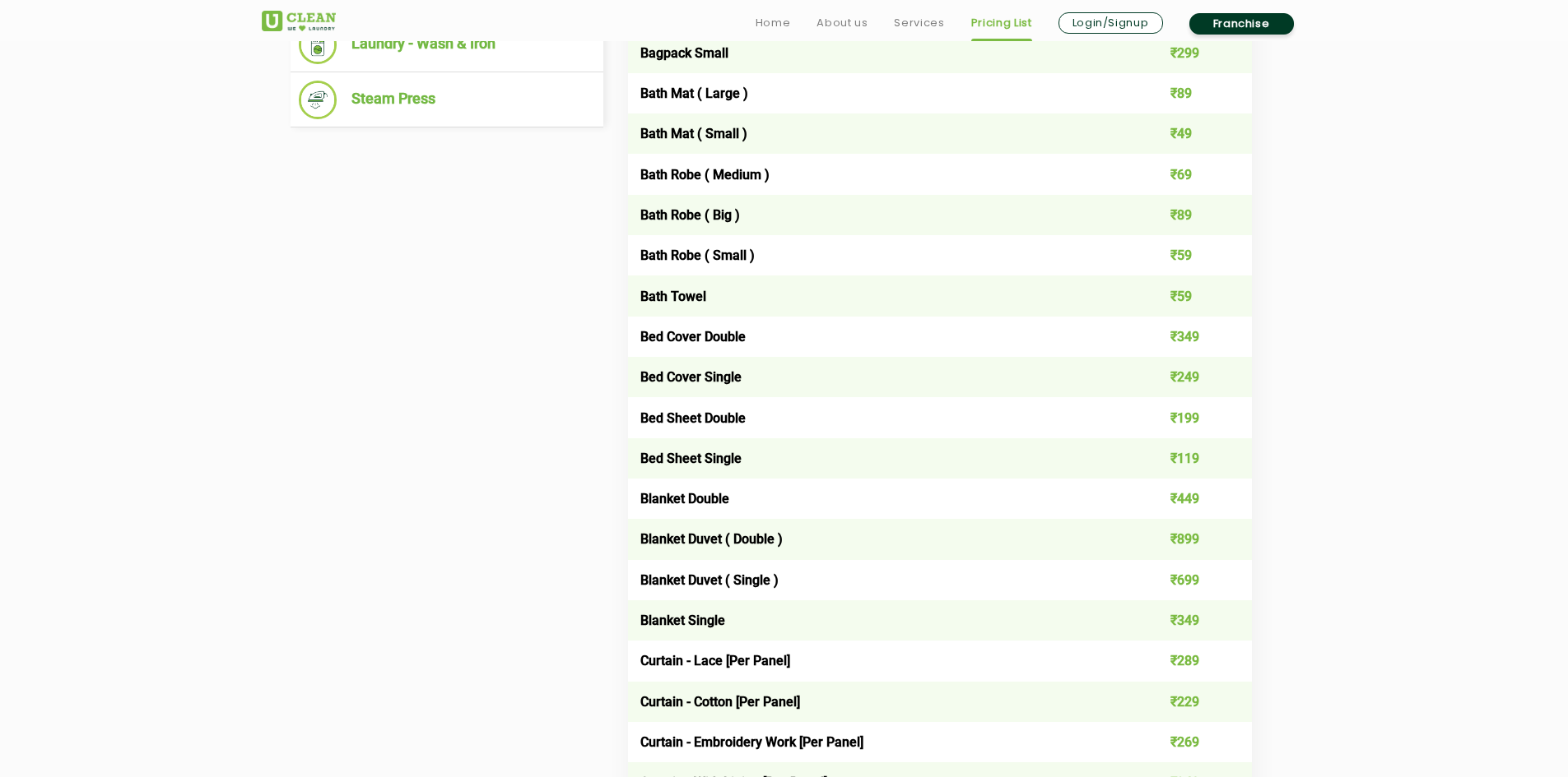
scroll to position [922, 0]
